Goal: Task Accomplishment & Management: Manage account settings

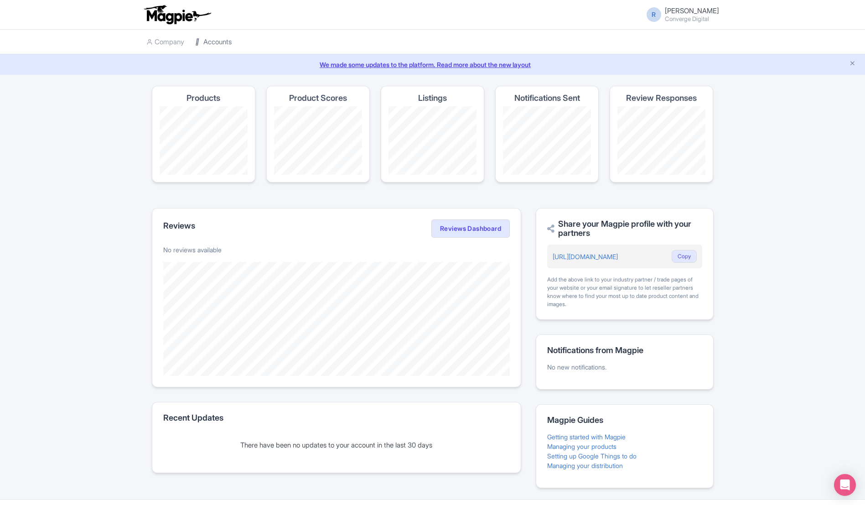
click at [207, 50] on link "Accounts" at bounding box center [213, 42] width 36 height 25
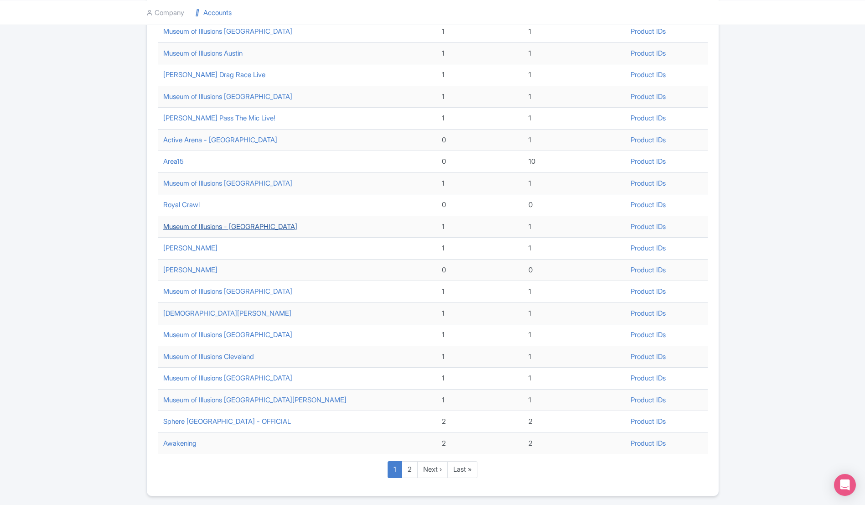
scroll to position [178, 0]
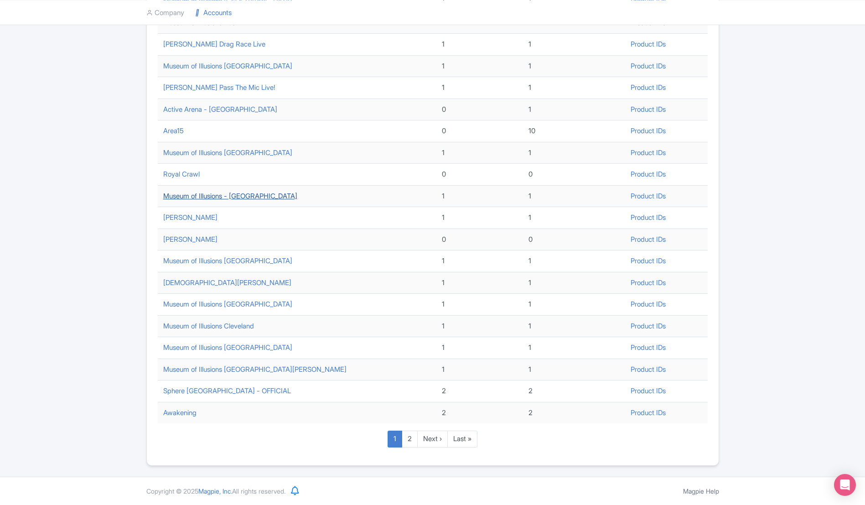
click at [263, 199] on link "Museum of Illusions - [GEOGRAPHIC_DATA]" at bounding box center [230, 196] width 134 height 9
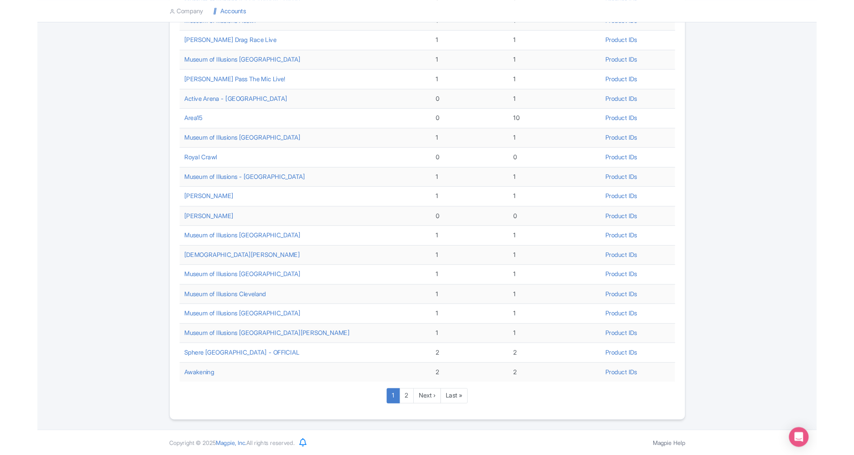
scroll to position [0, 0]
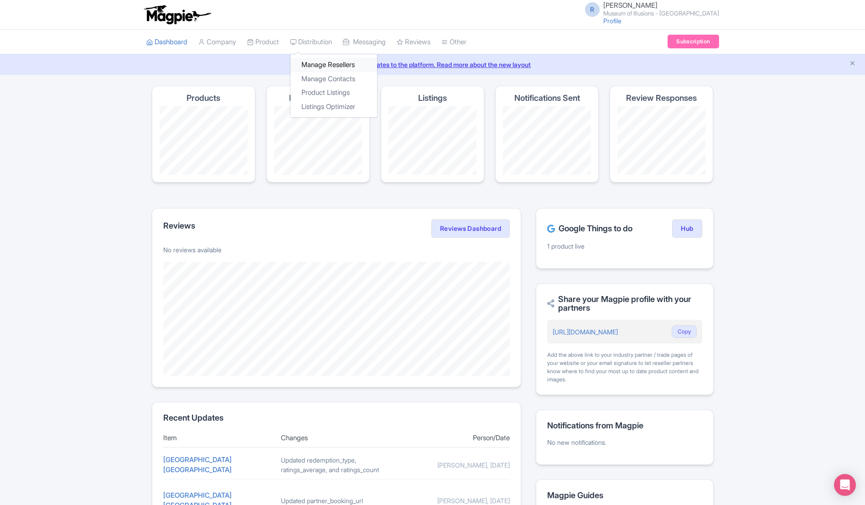
click at [344, 67] on link "Manage Resellers" at bounding box center [333, 65] width 87 height 14
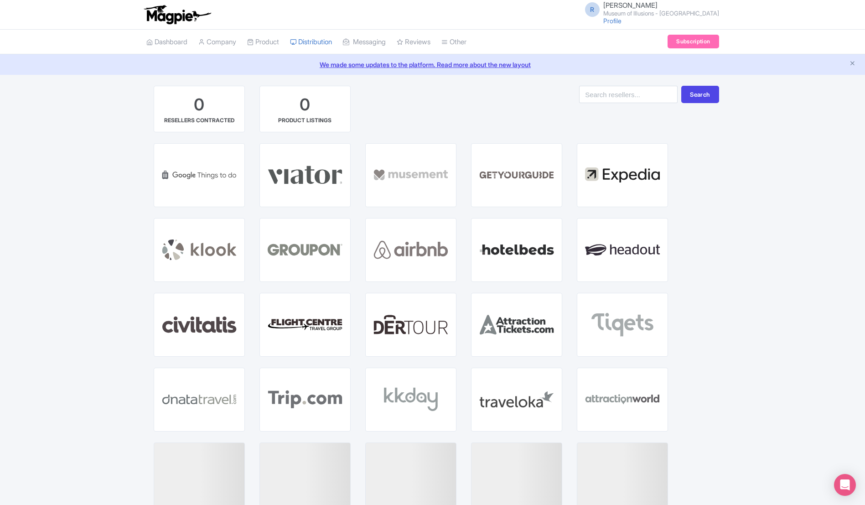
click at [745, 249] on div "0 RESELLERS CONTRACTED 0 PRODUCT LISTINGS Search GET STARTED WITH GOOGLE THINGS…" at bounding box center [432, 339] width 865 height 506
click at [494, 103] on div "0 RESELLERS CONTRACTED 0 PRODUCT LISTINGS Search" at bounding box center [432, 114] width 573 height 57
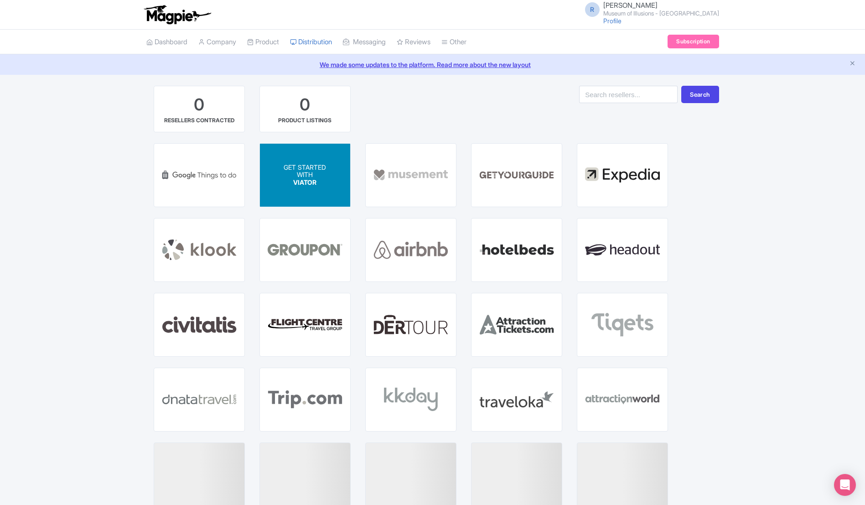
click at [318, 178] on div "GET STARTED WITH VIATOR" at bounding box center [305, 174] width 42 height 23
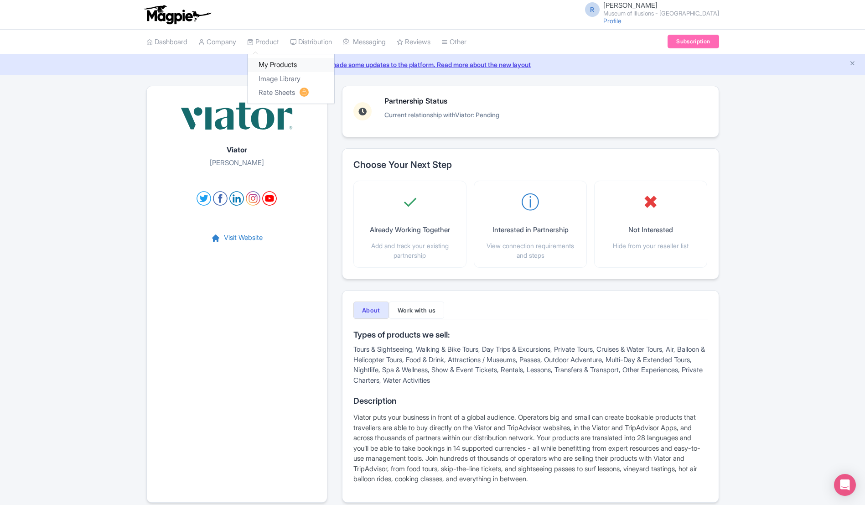
click at [276, 64] on link "My Products" at bounding box center [291, 65] width 87 height 14
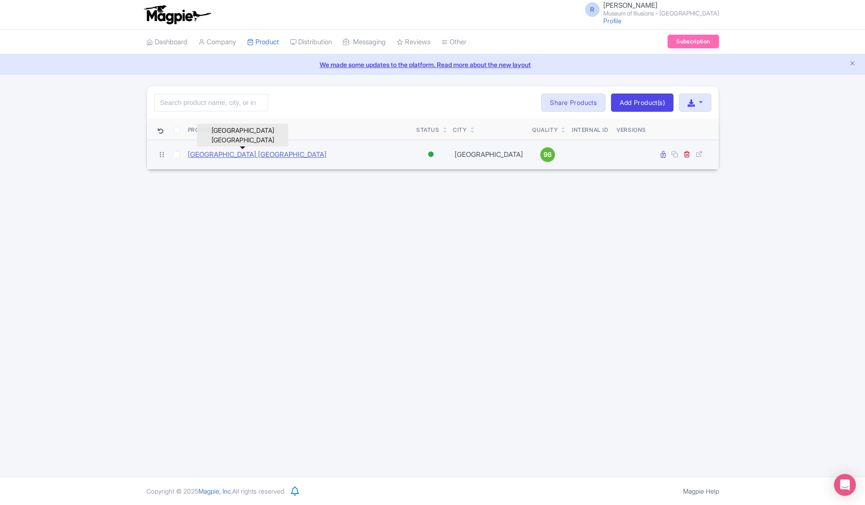
click at [275, 153] on link "Museum of Illusions Salt Lake City" at bounding box center [257, 155] width 139 height 10
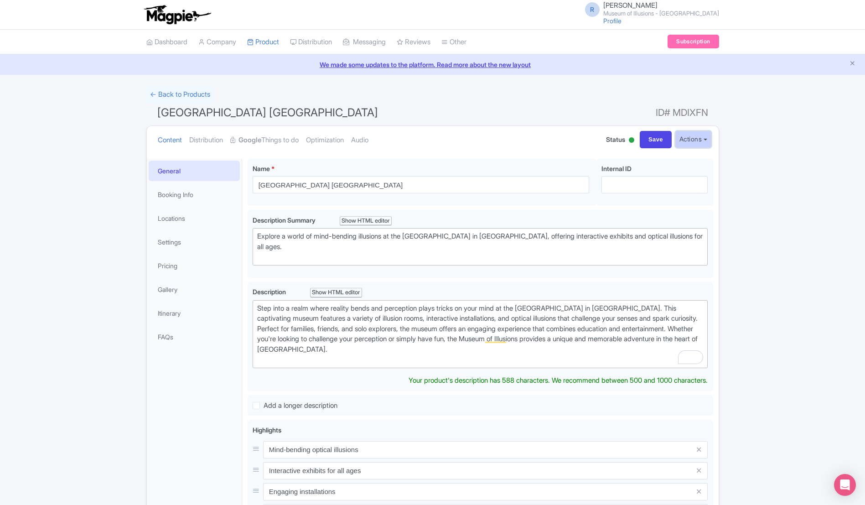
click at [695, 141] on button "Actions" at bounding box center [693, 139] width 36 height 17
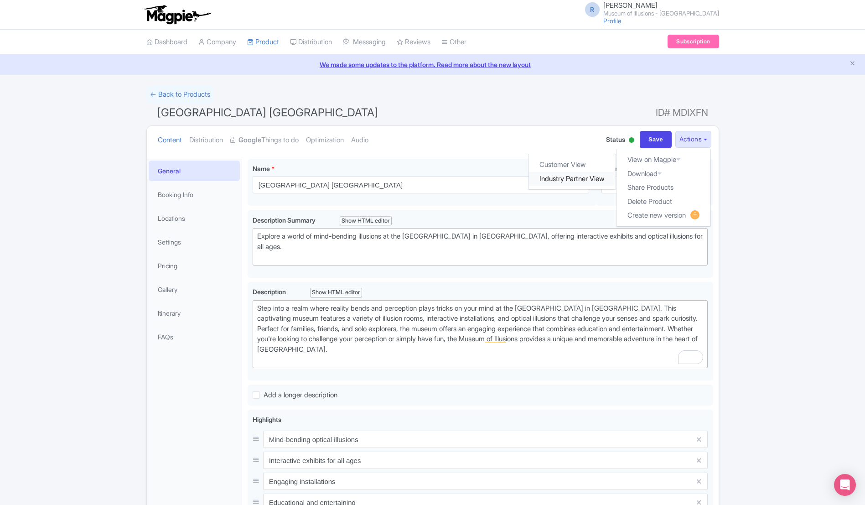
click at [564, 176] on link "Industry Partner View" at bounding box center [572, 179] width 87 height 14
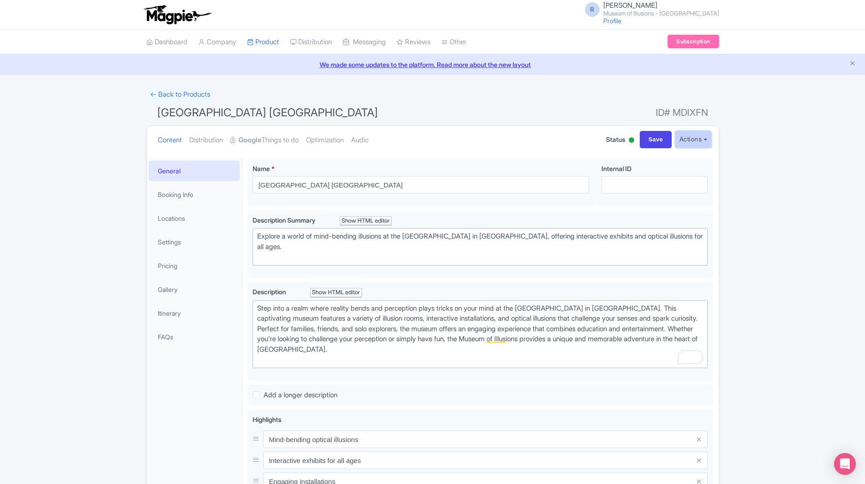
click at [696, 140] on button "Actions" at bounding box center [693, 139] width 36 height 17
click at [573, 166] on link "Customer View" at bounding box center [572, 165] width 87 height 14
click at [200, 194] on link "Booking Info" at bounding box center [194, 194] width 91 height 21
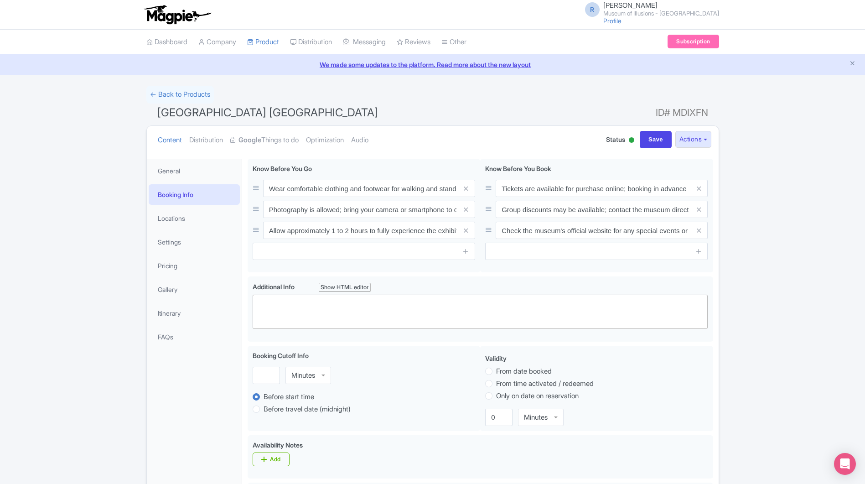
click at [165, 187] on link "Booking Info" at bounding box center [194, 194] width 91 height 21
click at [170, 178] on link "General" at bounding box center [194, 171] width 91 height 21
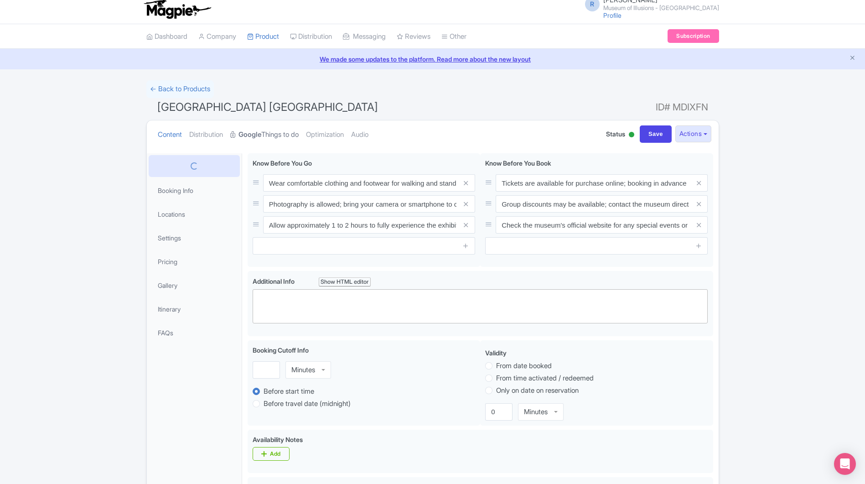
click at [270, 128] on link "Google Things to do" at bounding box center [264, 134] width 68 height 29
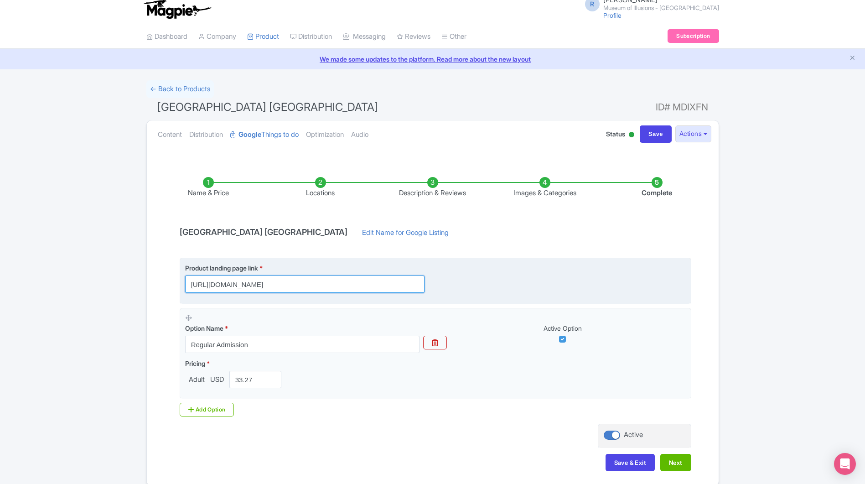
scroll to position [0, 19]
drag, startPoint x: 353, startPoint y: 284, endPoint x: 425, endPoint y: 283, distance: 72.1
click at [425, 283] on div "Product landing page link * https://book.moisaltlakecity.com/booknow/en-us/home…" at bounding box center [310, 278] width 250 height 30
click at [523, 259] on fieldset "Product landing page link * https://book.moisaltlakecity.com/booknow/en-us/home…" at bounding box center [436, 281] width 512 height 46
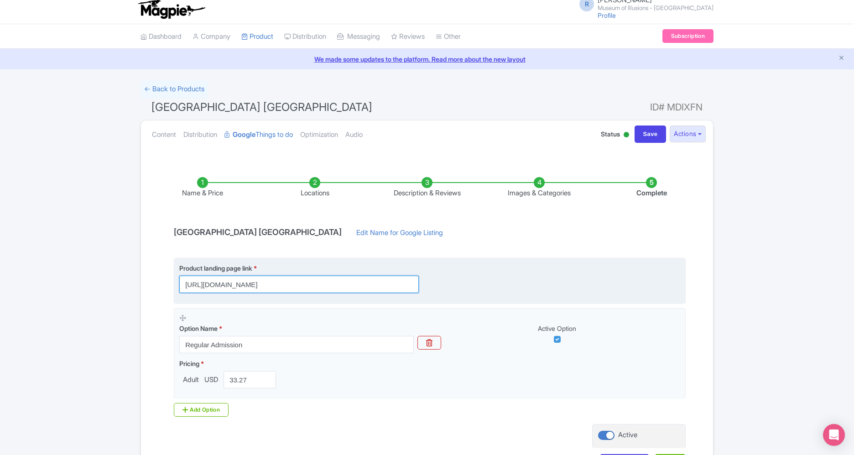
drag, startPoint x: 355, startPoint y: 284, endPoint x: 424, endPoint y: 283, distance: 68.4
click at [424, 283] on div "Product landing page link * https://book.moisaltlakecity.com/booknow/en-us/home…" at bounding box center [304, 278] width 250 height 30
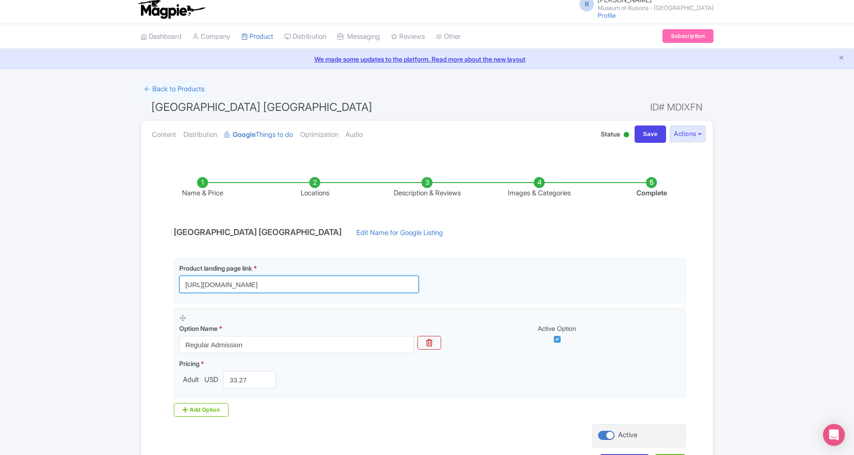
scroll to position [0, 0]
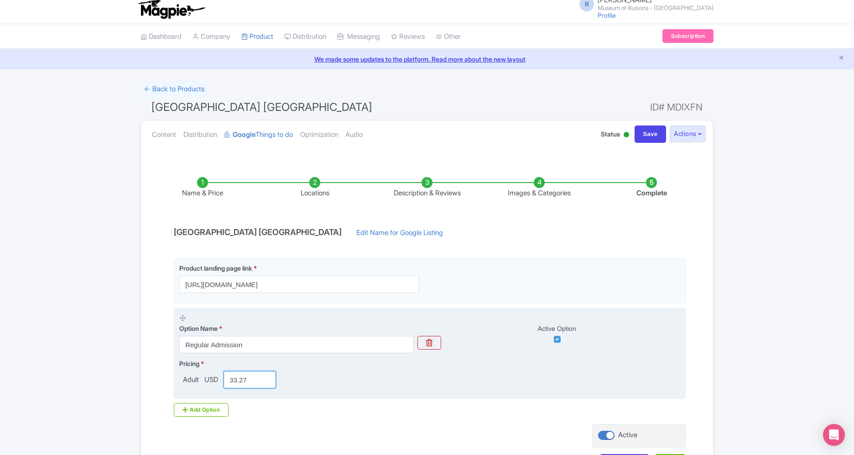
click at [231, 381] on input "33.27" at bounding box center [249, 379] width 52 height 17
paste input "7.86"
click at [242, 379] on input "37.86" at bounding box center [249, 379] width 52 height 17
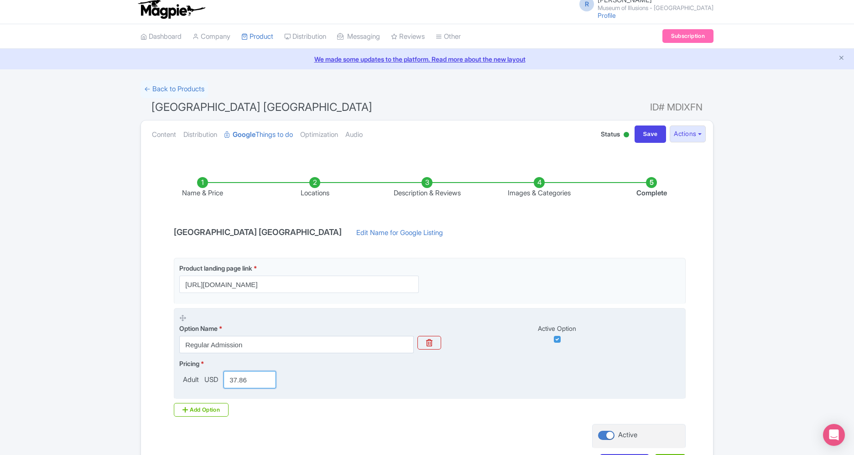
click at [242, 379] on input "37.86" at bounding box center [249, 379] width 52 height 17
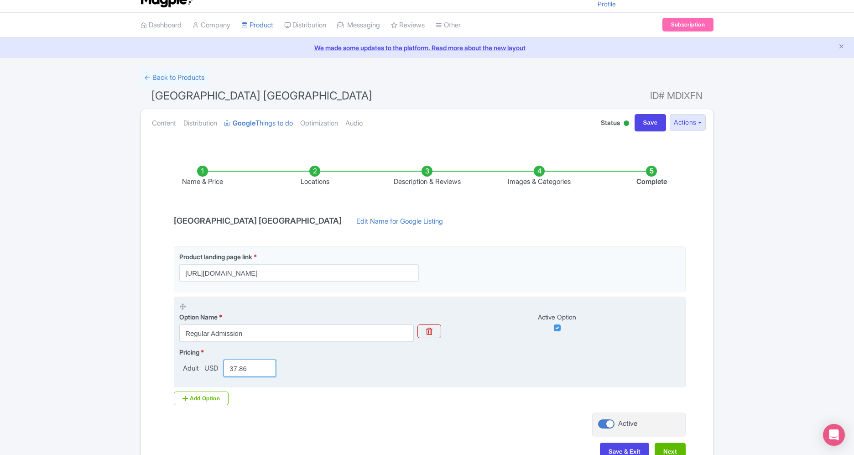
scroll to position [23, 0]
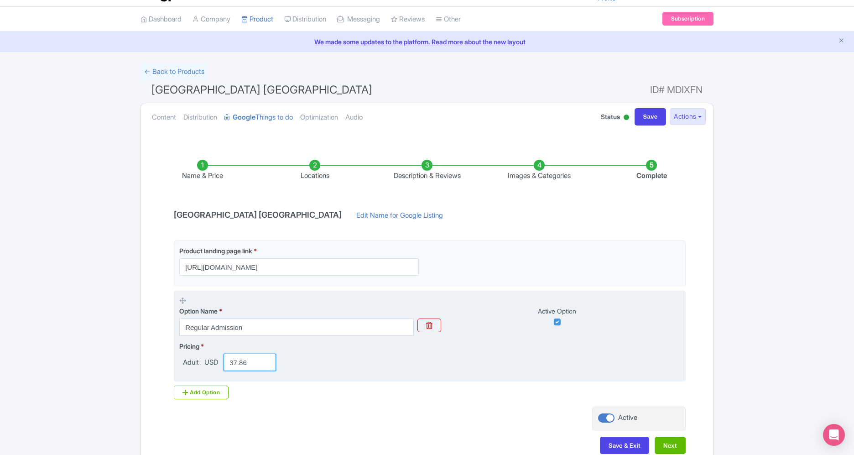
paste input "3.27"
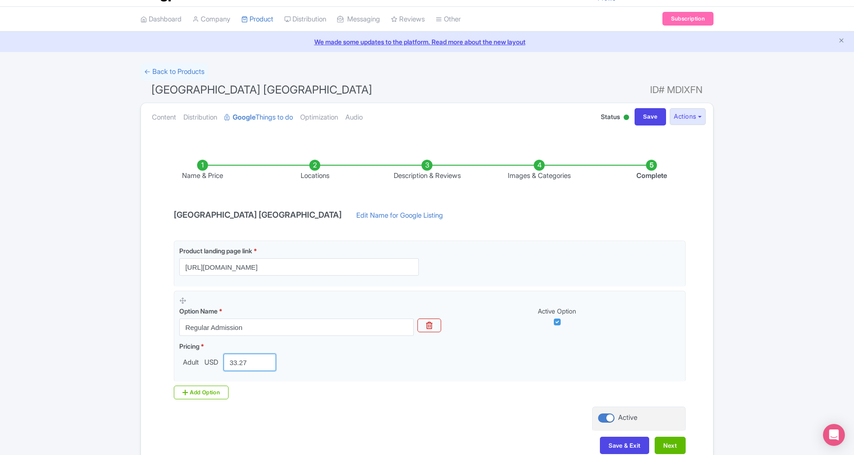
scroll to position [76, 0]
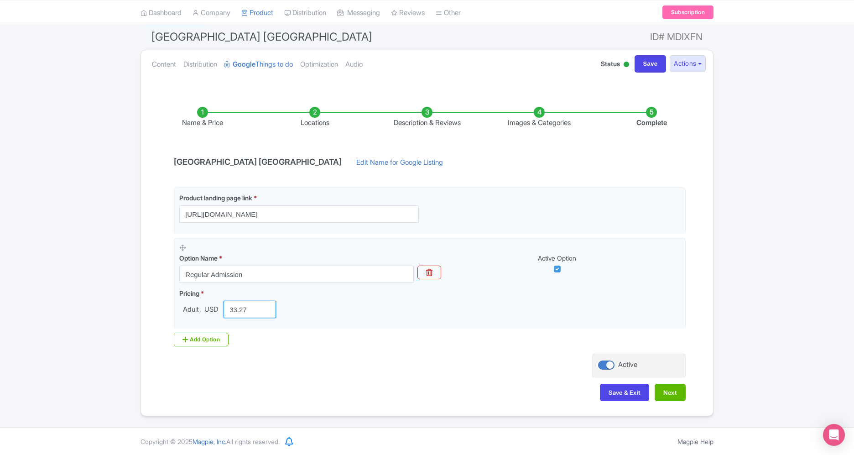
type input "33.27"
click at [362, 402] on div "Save & Exit Next" at bounding box center [426, 396] width 517 height 26
click at [674, 389] on button "Next" at bounding box center [669, 391] width 31 height 17
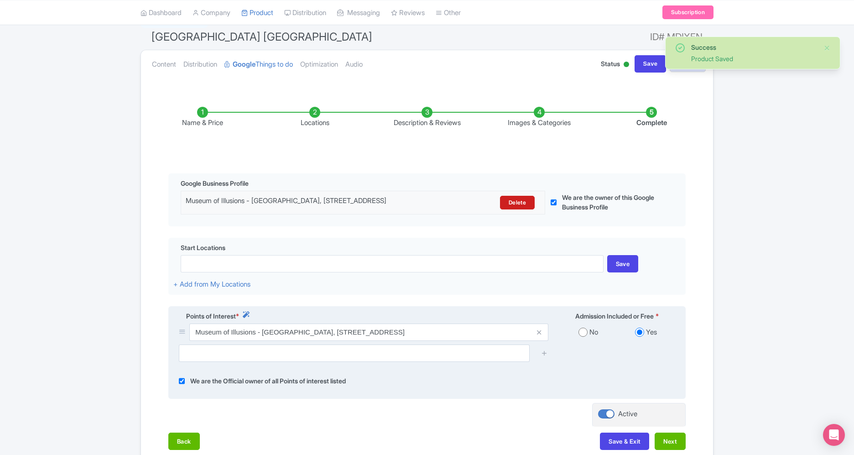
scroll to position [146, 0]
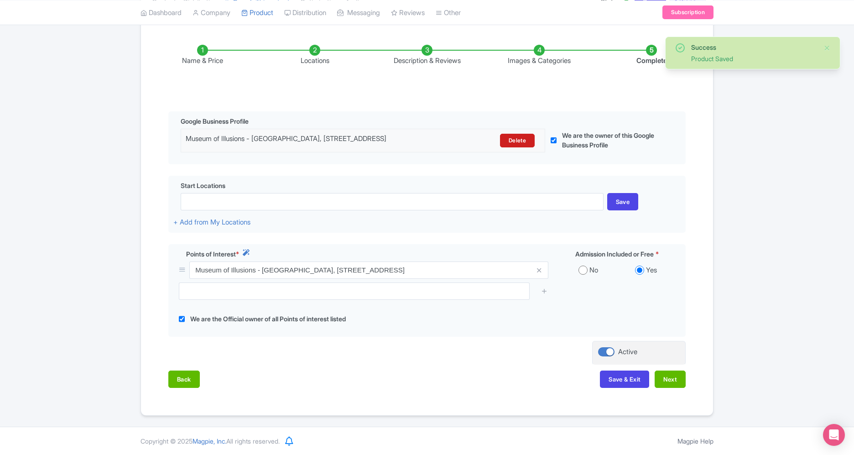
click at [626, 388] on div "Back Save & Exit Next" at bounding box center [426, 383] width 517 height 26
click at [619, 382] on button "Save & Exit" at bounding box center [624, 378] width 49 height 17
